Goal: Task Accomplishment & Management: Check status

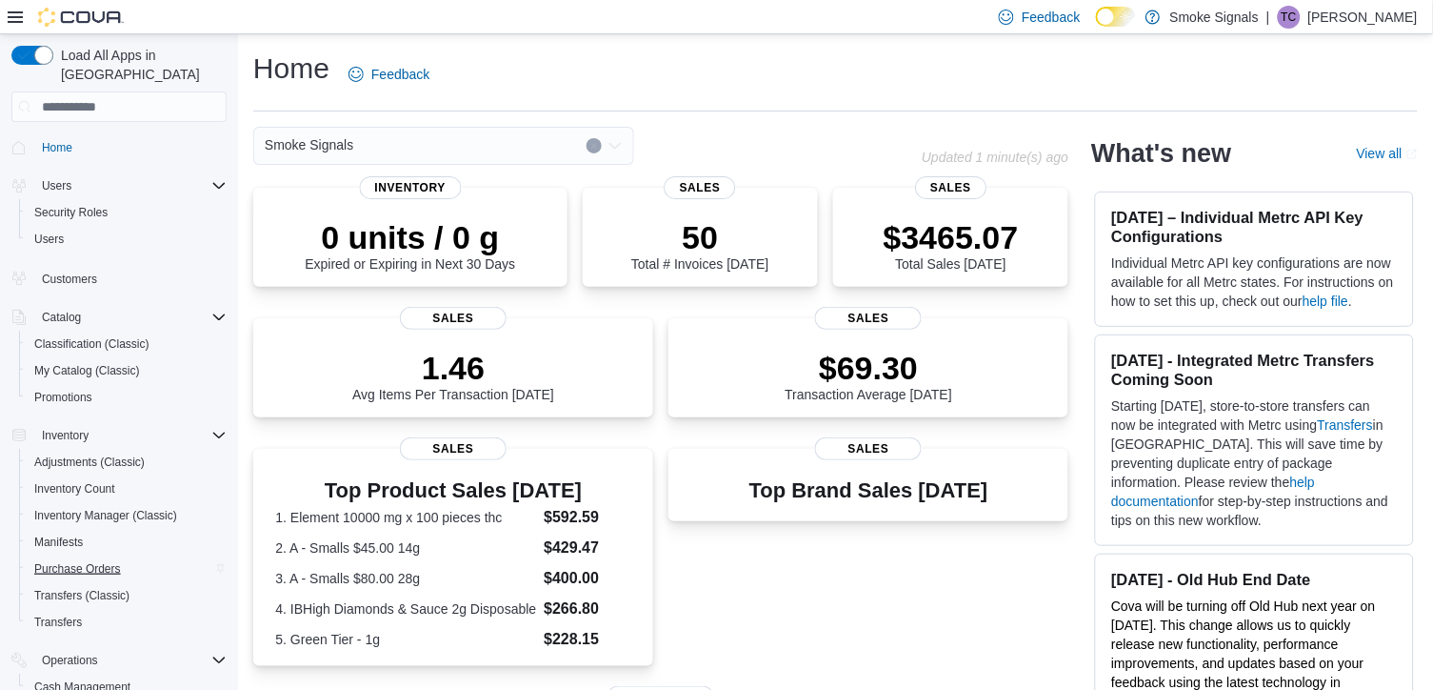
click at [79, 561] on span "Purchase Orders" at bounding box center [77, 568] width 87 height 15
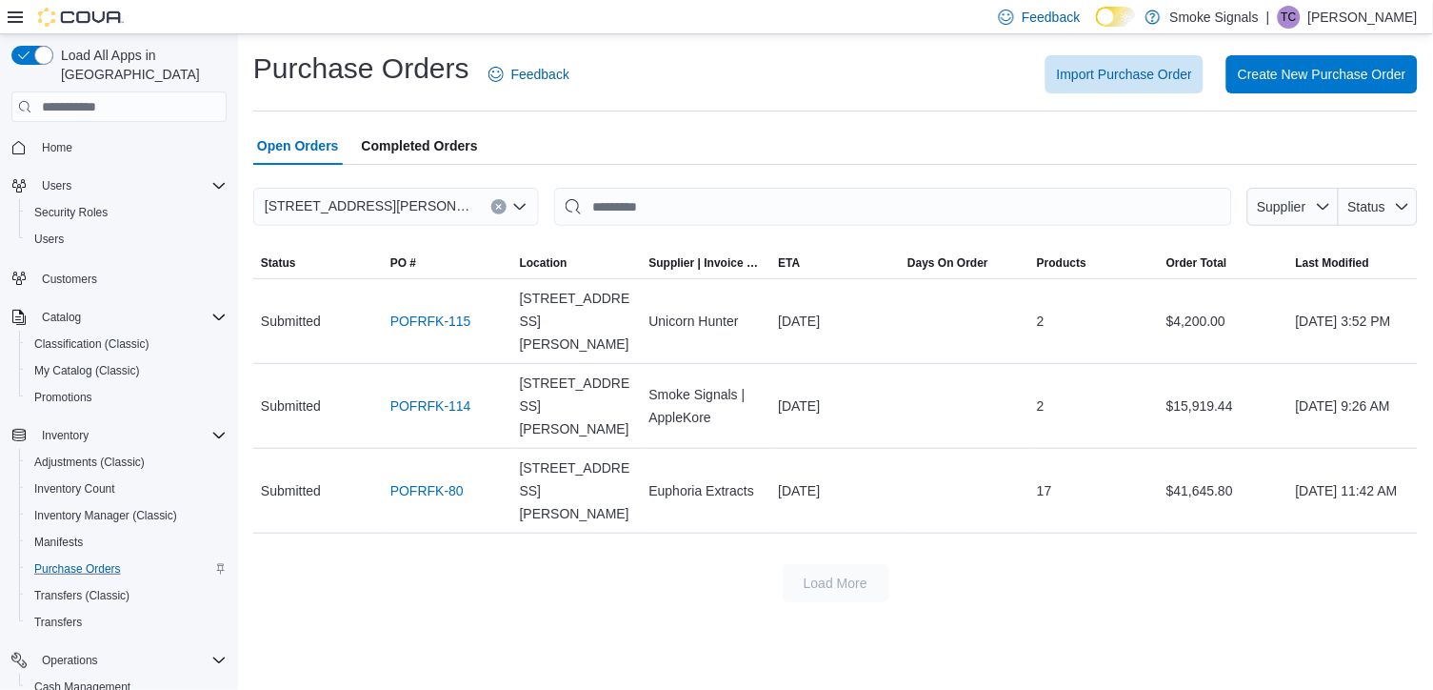
click at [427, 140] on span "Completed Orders" at bounding box center [420, 146] width 116 height 38
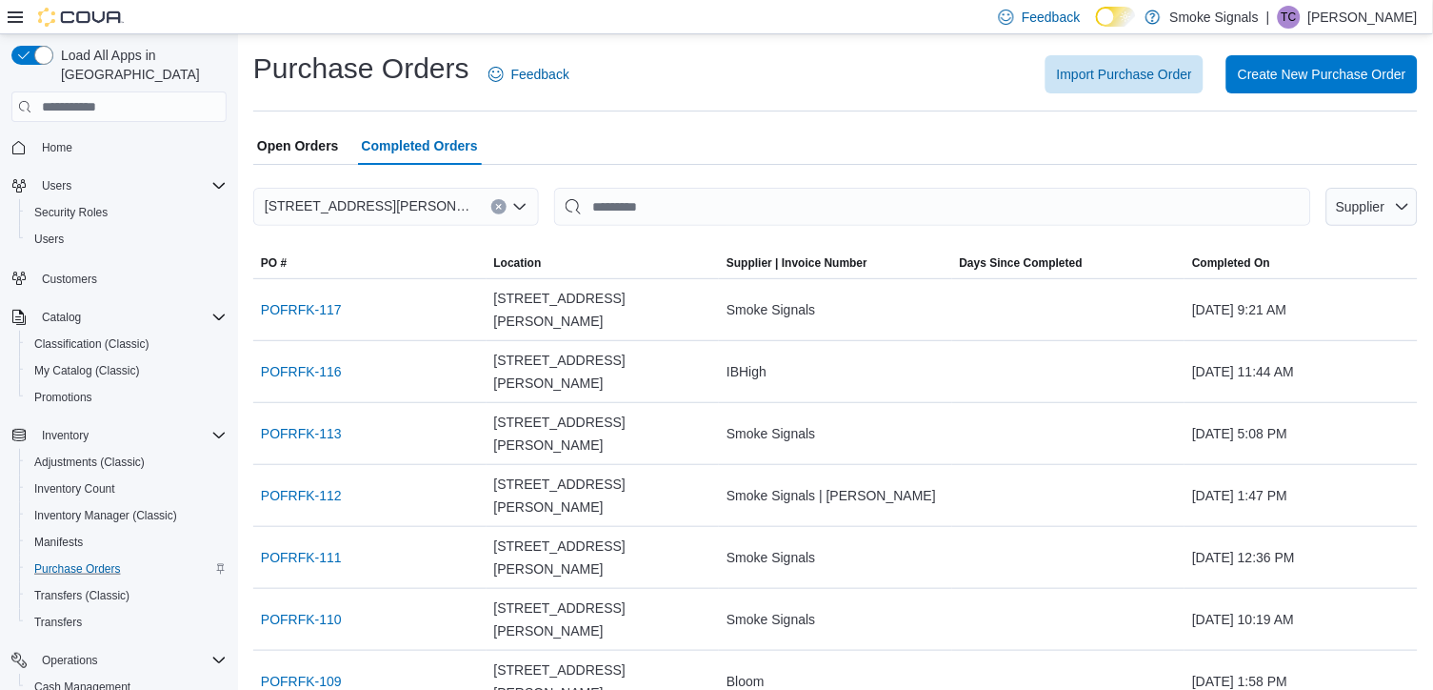
click at [314, 140] on span "Open Orders" at bounding box center [298, 146] width 82 height 38
